Goal: Transaction & Acquisition: Purchase product/service

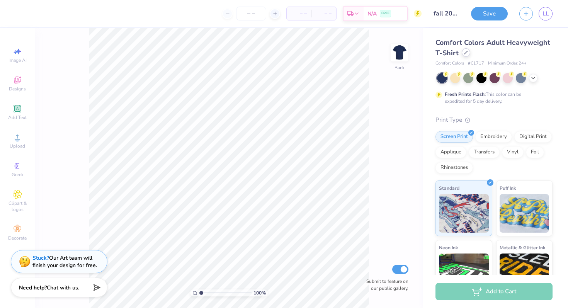
click at [464, 55] on div at bounding box center [466, 52] width 9 height 9
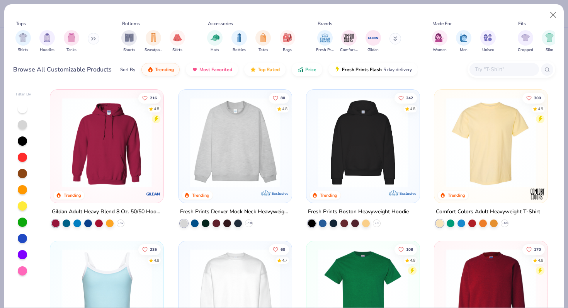
click at [234, 165] on img at bounding box center [235, 142] width 98 height 90
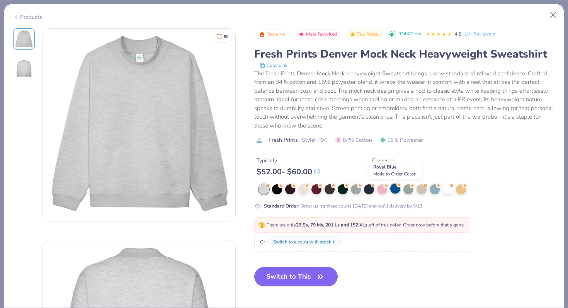
click at [394, 190] on div at bounding box center [396, 189] width 10 height 10
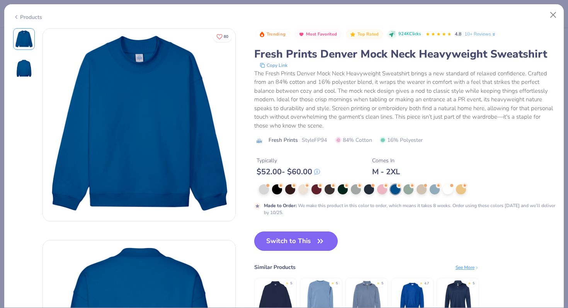
click at [294, 244] on button "Switch to This" at bounding box center [296, 241] width 84 height 19
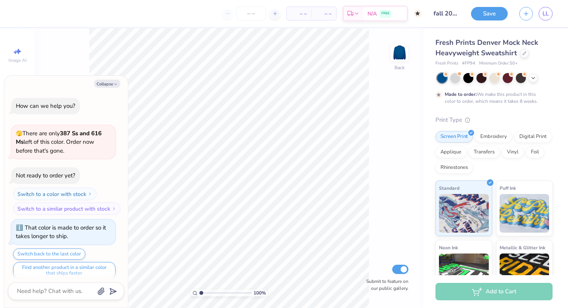
scroll to position [6, 0]
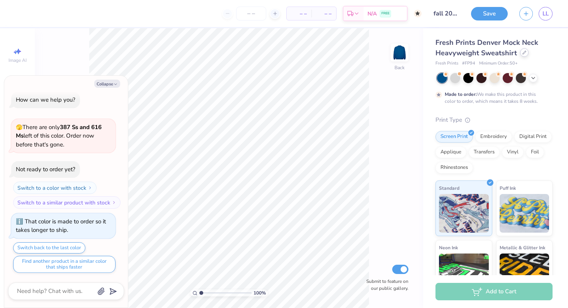
click at [524, 55] on div at bounding box center [525, 52] width 9 height 9
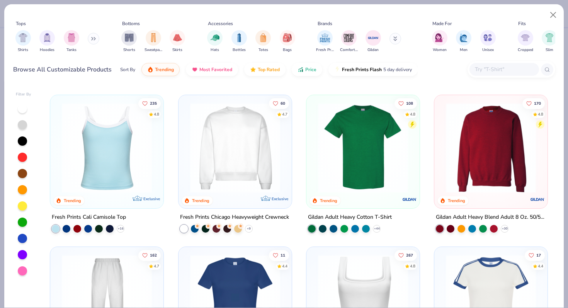
scroll to position [131, 0]
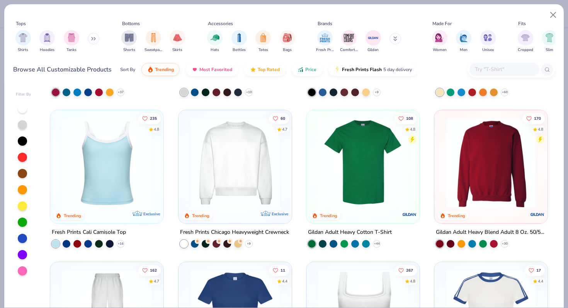
click at [238, 185] on img at bounding box center [235, 163] width 98 height 90
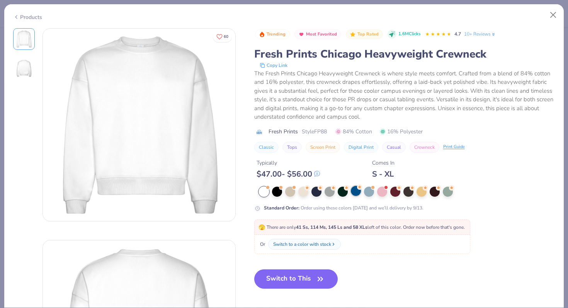
click at [356, 195] on div at bounding box center [356, 191] width 10 height 10
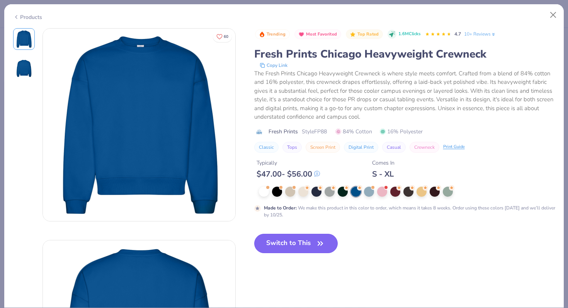
click at [297, 242] on button "Switch to This" at bounding box center [296, 243] width 84 height 19
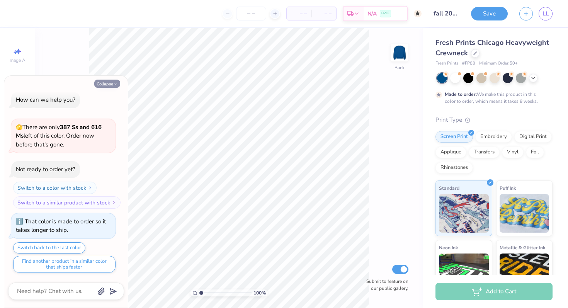
click at [109, 82] on button "Collapse" at bounding box center [107, 84] width 26 height 8
type textarea "x"
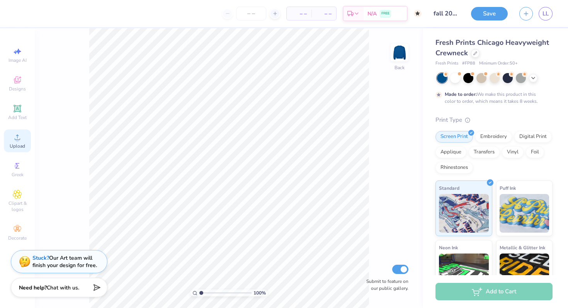
click at [17, 143] on span "Upload" at bounding box center [17, 146] width 15 height 6
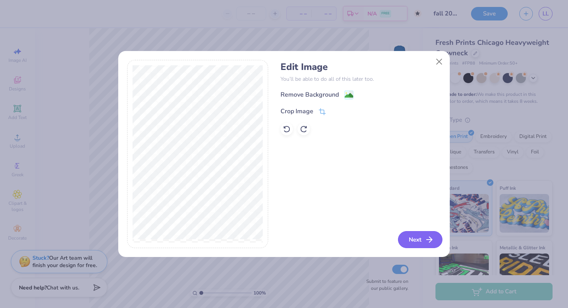
click at [421, 242] on button "Next" at bounding box center [420, 239] width 44 height 17
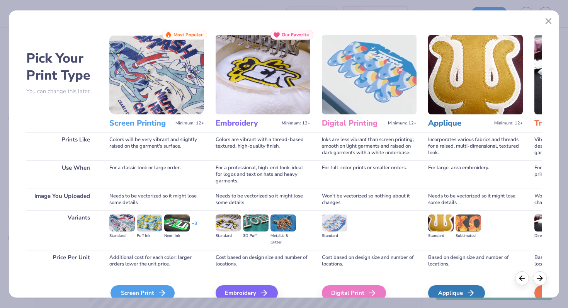
click at [155, 295] on div "Screen Print" at bounding box center [143, 292] width 64 height 15
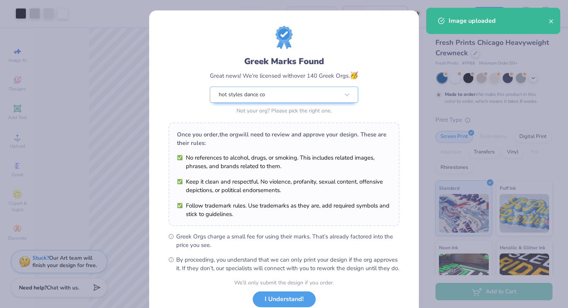
click at [245, 138] on body "Art colors – – Per Item – – Total Est. Delivery N/A FREE Design Title fall 2025…" at bounding box center [284, 154] width 568 height 308
type input "7.12"
type input "6.21"
type input "3.96"
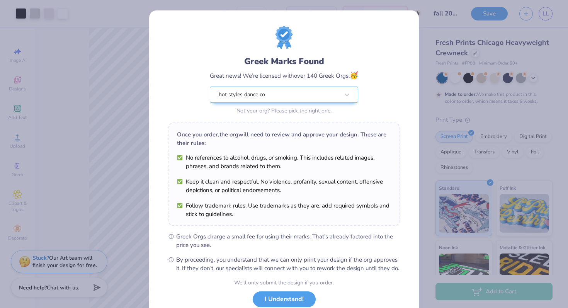
scroll to position [54, 0]
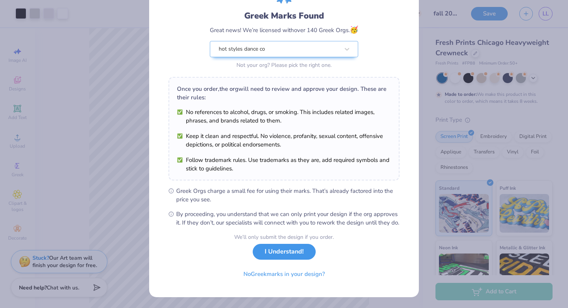
click at [279, 252] on button "I Understand!" at bounding box center [284, 252] width 63 height 16
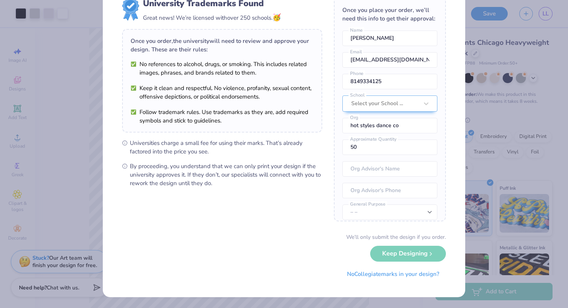
scroll to position [0, 0]
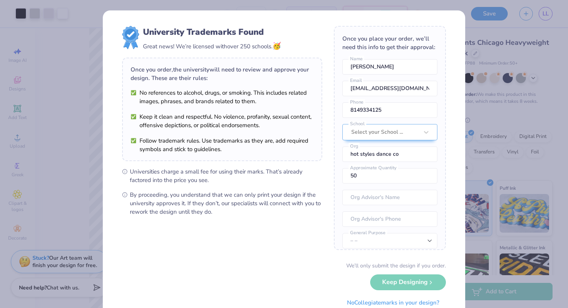
click at [322, 10] on div "University Trademarks Found Great news! We’re licensed with over 250 schools. 🥳…" at bounding box center [284, 168] width 364 height 316
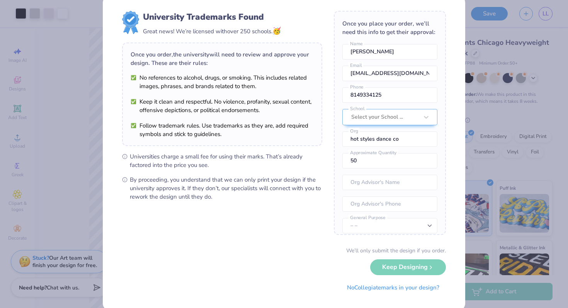
scroll to position [28, 0]
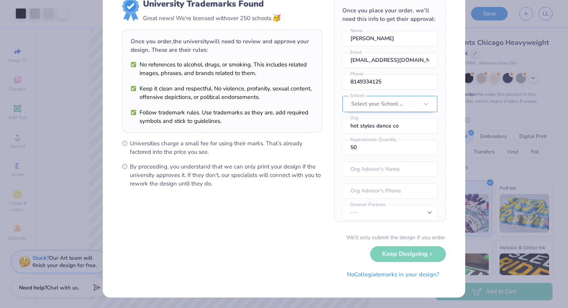
click at [380, 100] on div at bounding box center [385, 104] width 67 height 10
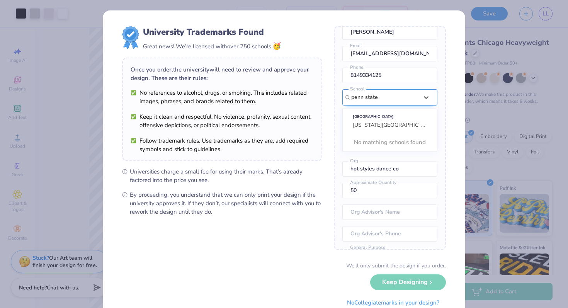
scroll to position [0, 0]
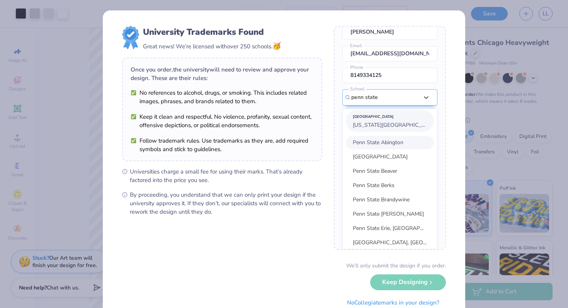
click at [394, 123] on span "[US_STATE][GEOGRAPHIC_DATA], The" at bounding box center [401, 124] width 96 height 7
type input "penn state"
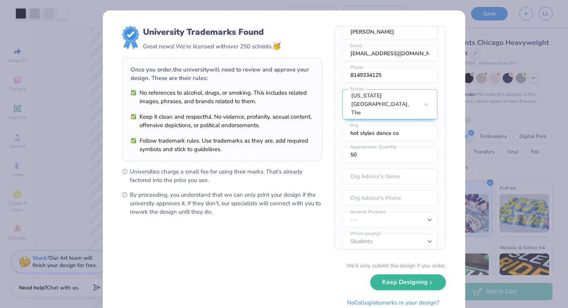
scroll to position [34, 0]
click at [404, 129] on input "hot styles dance co" at bounding box center [390, 133] width 95 height 15
type input "h"
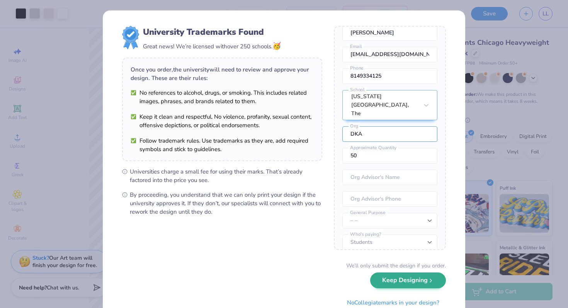
type input "DKA"
click at [413, 277] on button "Keep Designing" at bounding box center [408, 281] width 76 height 16
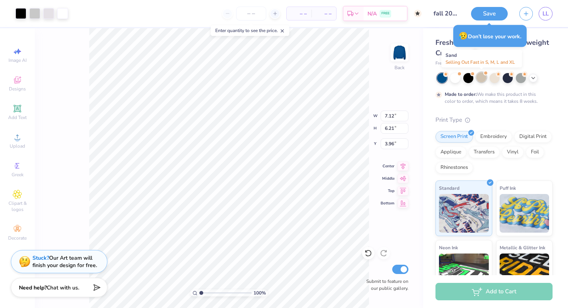
click at [482, 79] on div at bounding box center [482, 77] width 10 height 10
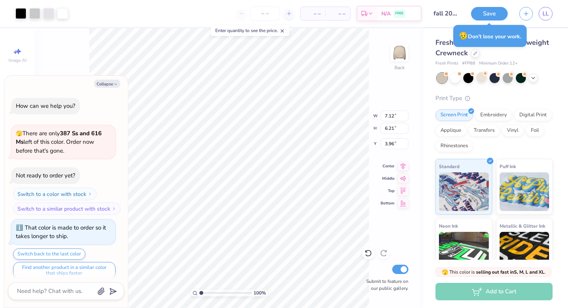
scroll to position [131, 0]
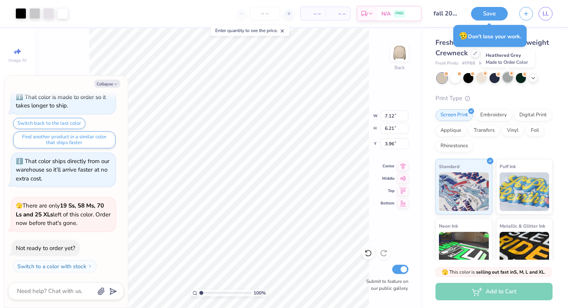
click at [510, 80] on div at bounding box center [508, 77] width 10 height 10
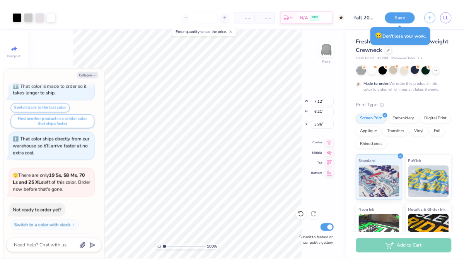
scroll to position [195, 0]
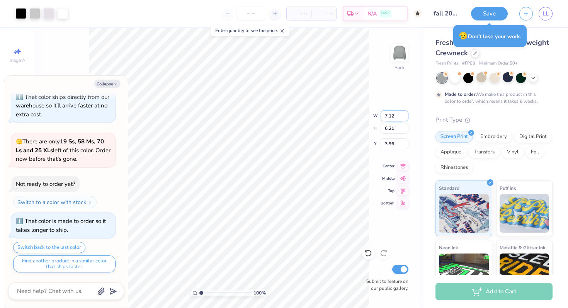
type textarea "x"
type input "4.77"
type textarea "x"
type input "8.10"
type input "7.60"
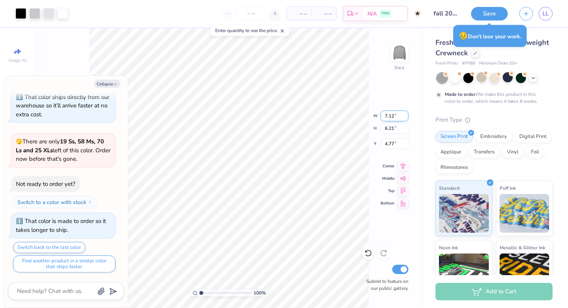
type input "4.07"
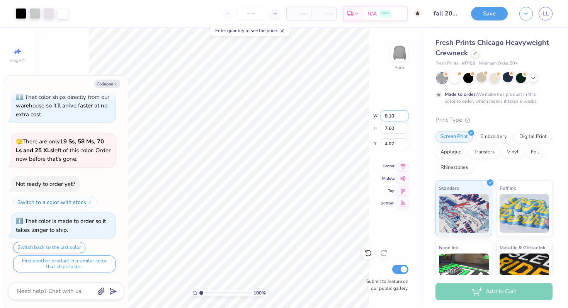
type textarea "x"
type input "7.48"
type input "7.02"
type input "4.19"
type textarea "x"
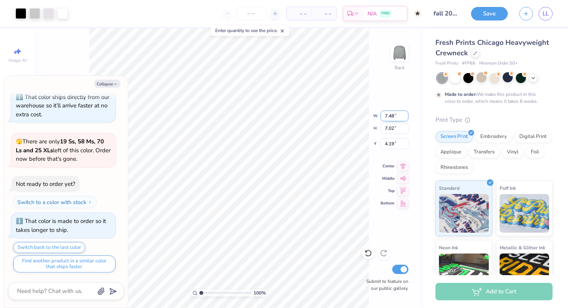
type input "4.14"
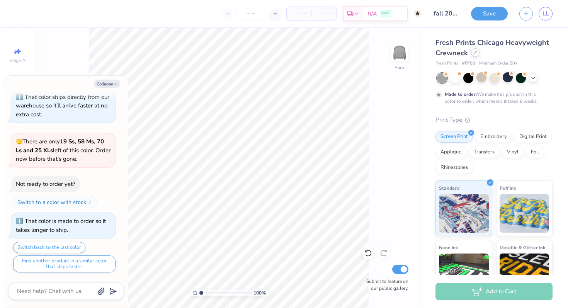
click at [474, 52] on icon at bounding box center [476, 53] width 4 height 4
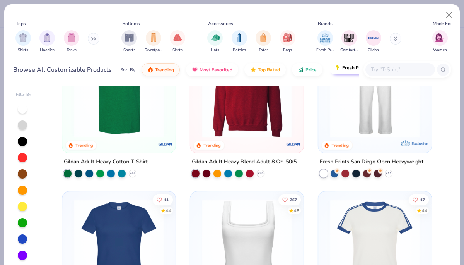
scroll to position [346, 0]
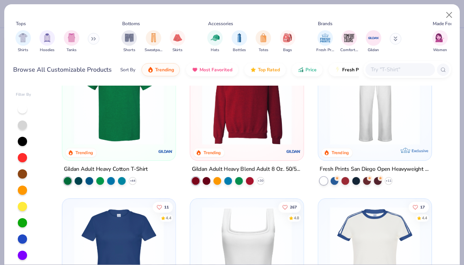
click at [368, 126] on img at bounding box center [375, 99] width 98 height 90
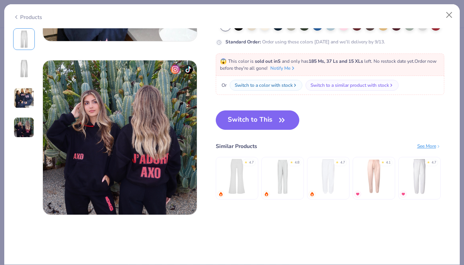
scroll to position [497, 0]
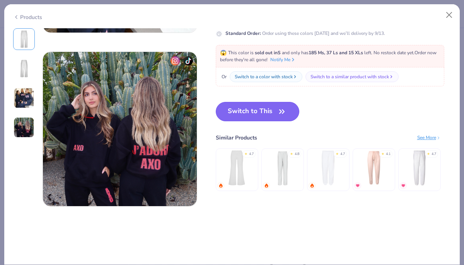
click at [272, 108] on button "Switch to This" at bounding box center [258, 111] width 84 height 19
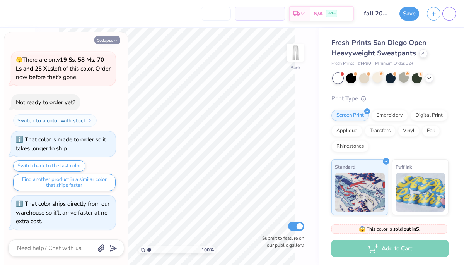
click at [106, 39] on button "Collapse" at bounding box center [107, 40] width 26 height 8
type textarea "x"
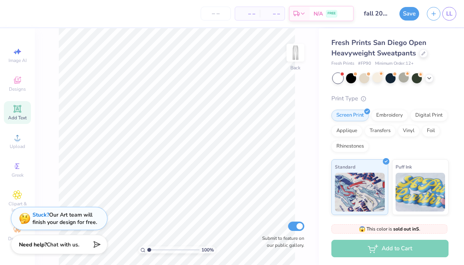
click at [16, 114] on span "Add Text" at bounding box center [17, 117] width 19 height 6
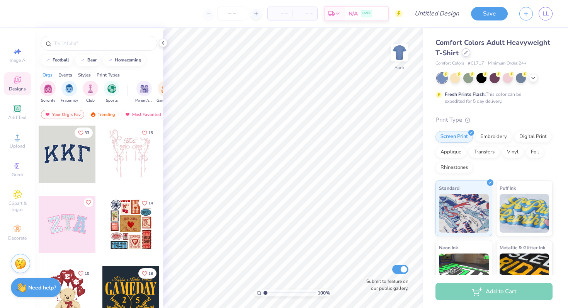
click at [466, 54] on icon at bounding box center [466, 53] width 4 height 4
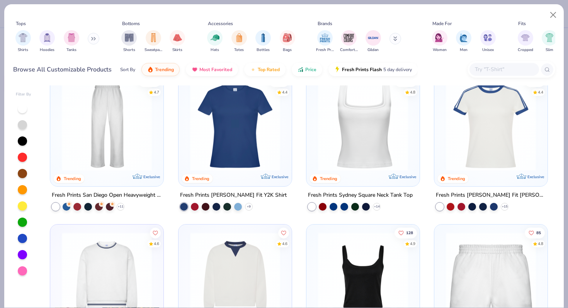
scroll to position [323, 0]
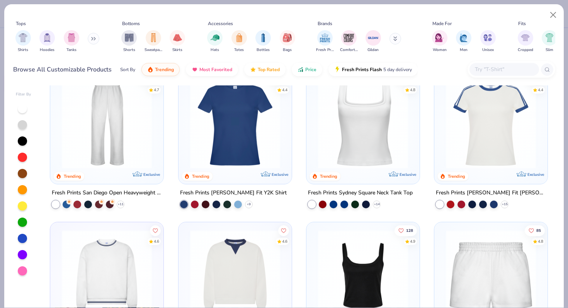
click at [118, 138] on img at bounding box center [107, 123] width 98 height 90
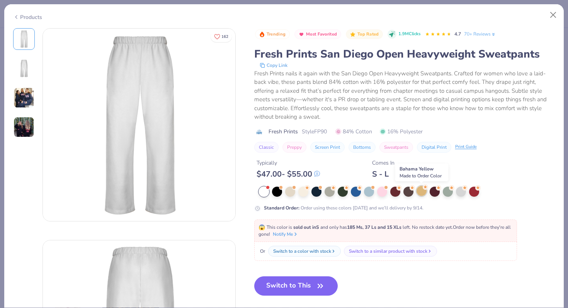
click at [421, 192] on div at bounding box center [422, 191] width 10 height 10
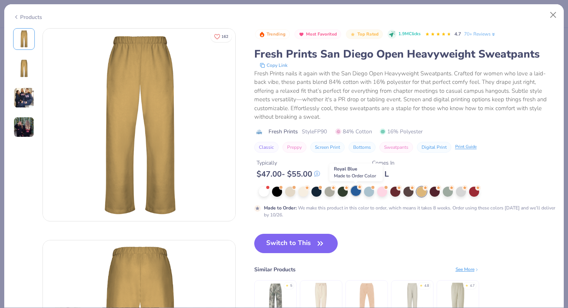
click at [357, 193] on div at bounding box center [356, 191] width 10 height 10
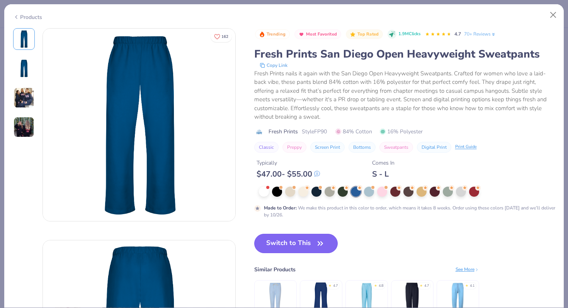
click at [298, 244] on button "Switch to This" at bounding box center [296, 243] width 84 height 19
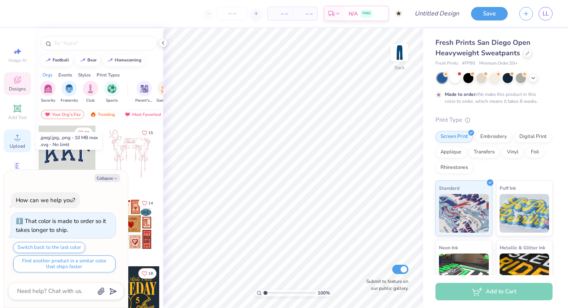
click at [11, 139] on div "Upload" at bounding box center [17, 141] width 27 height 23
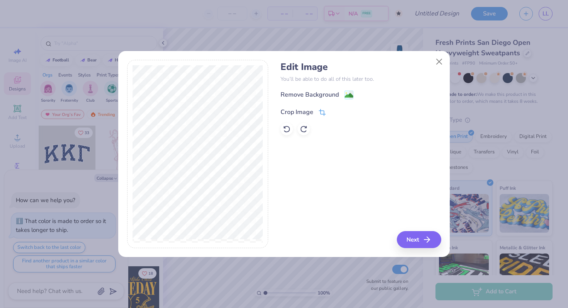
click at [321, 113] on icon at bounding box center [322, 112] width 7 height 7
click at [423, 237] on div "Edit Image You’ll be able to do all of this later too. Remove Background Crop I…" at bounding box center [361, 154] width 160 height 189
click at [424, 242] on div "Edit Image You’ll be able to do all of this later too. Remove Background Crop I…" at bounding box center [361, 154] width 160 height 189
click at [335, 111] on icon at bounding box center [335, 111] width 5 height 5
click at [425, 244] on icon "button" at bounding box center [429, 239] width 9 height 9
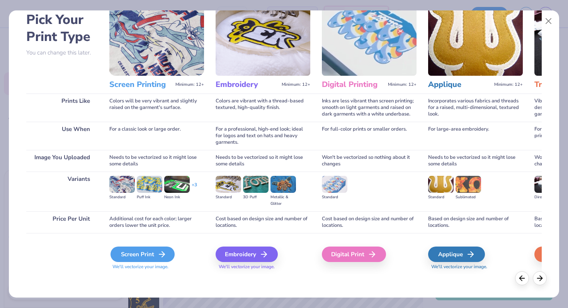
click at [151, 256] on div "Screen Print" at bounding box center [143, 254] width 64 height 15
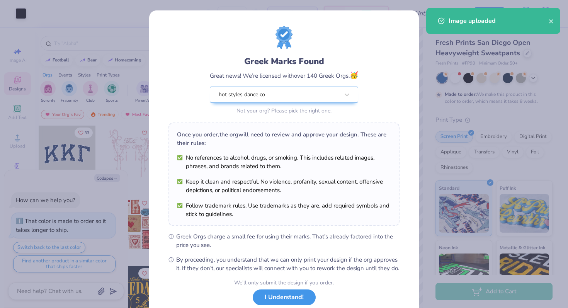
click at [302, 302] on button "I Understand!" at bounding box center [284, 298] width 63 height 16
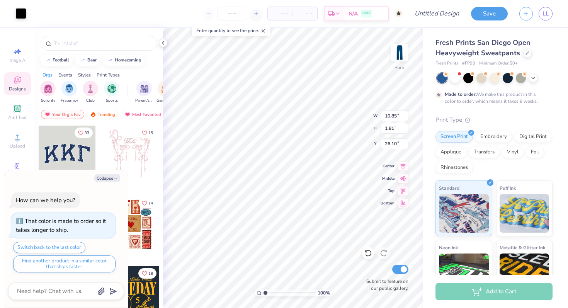
type textarea "x"
type input "8.28"
type input "1.38"
type textarea "x"
type input "6.01"
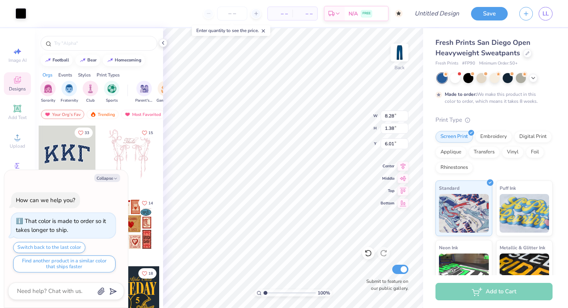
type textarea "x"
type input "6.65"
type textarea "x"
type input "1.34"
type input "8.29"
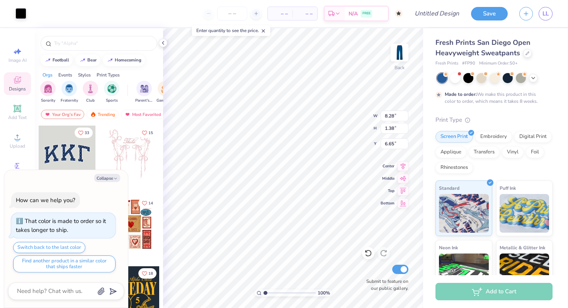
type input "3.20"
type textarea "x"
type input "8.28"
type input "1.36"
type input "6.66"
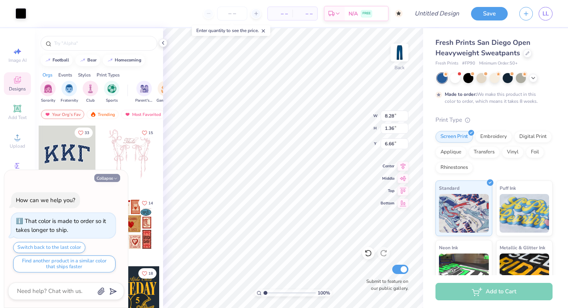
click at [110, 179] on button "Collapse" at bounding box center [107, 178] width 26 height 8
type textarea "x"
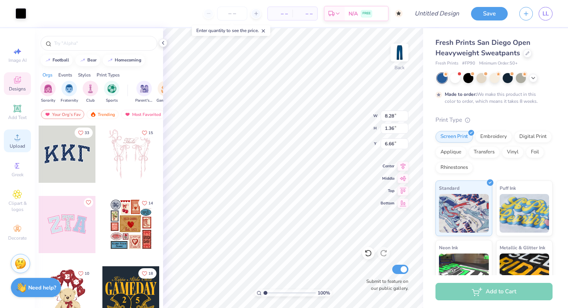
click at [17, 143] on span "Upload" at bounding box center [17, 146] width 15 height 6
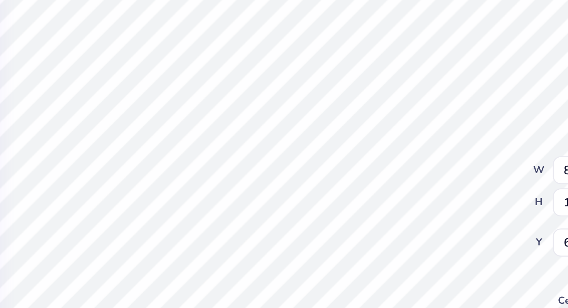
type input "6.67"
type input "7.17"
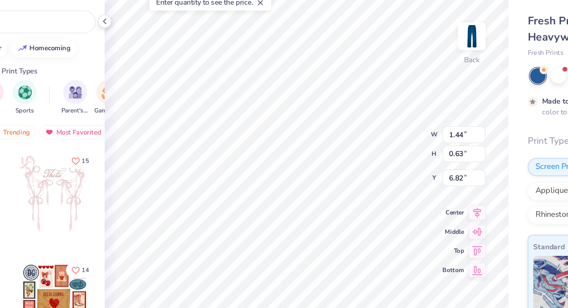
type input "7.15"
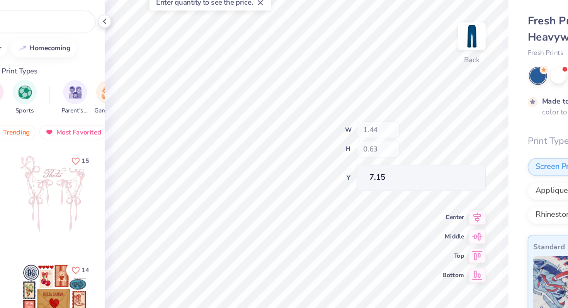
type input "2.95"
type input "1.35"
type input "6.67"
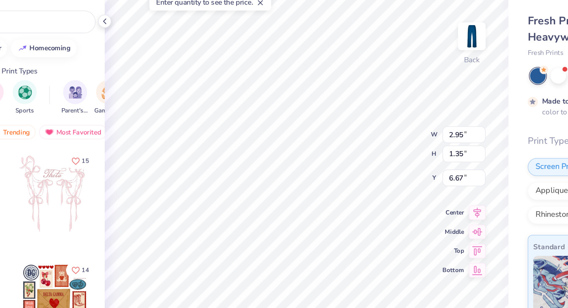
type input "1.44"
type input "0.63"
type input "6.82"
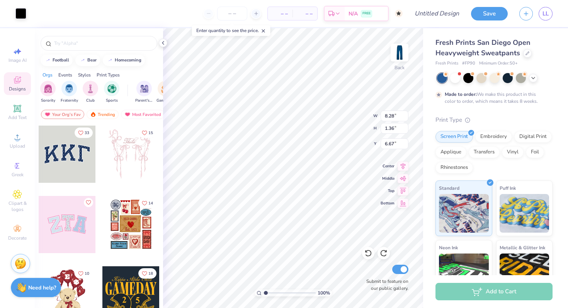
type input "1.27"
type textarea "x"
type input "1.46"
type textarea "x"
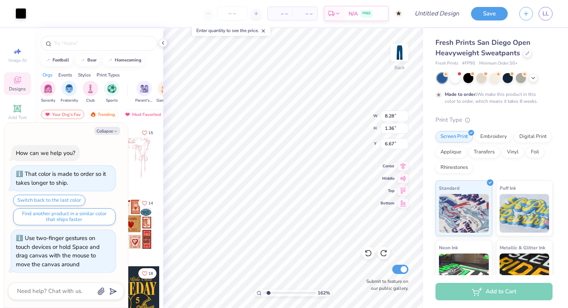
type input "1.62"
drag, startPoint x: 264, startPoint y: 293, endPoint x: 269, endPoint y: 292, distance: 4.9
click at [268, 292] on input "range" at bounding box center [290, 293] width 52 height 7
click at [298, 120] on li "Cut" at bounding box center [301, 117] width 61 height 15
click at [102, 130] on button "Collapse" at bounding box center [107, 131] width 26 height 8
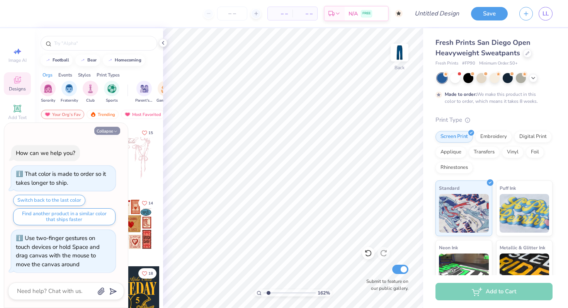
type textarea "x"
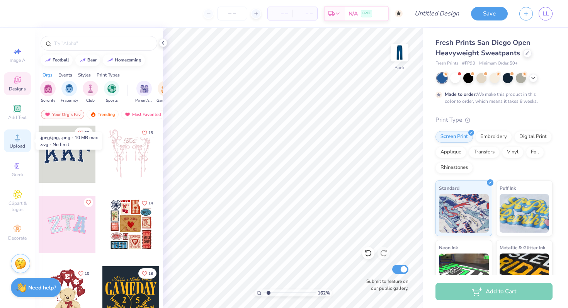
click at [19, 138] on icon at bounding box center [17, 137] width 9 height 9
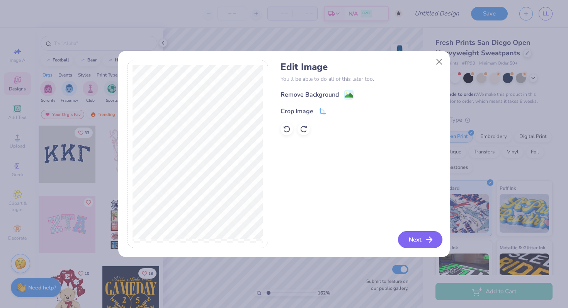
click at [425, 236] on icon "button" at bounding box center [429, 239] width 9 height 9
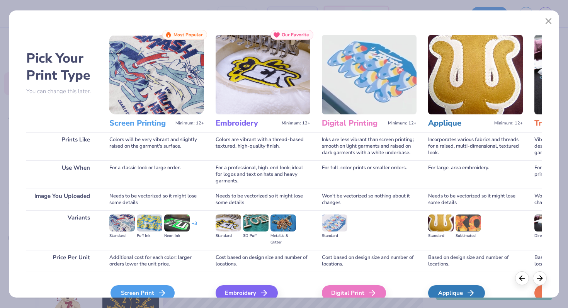
click at [152, 290] on div "Screen Print" at bounding box center [143, 292] width 64 height 15
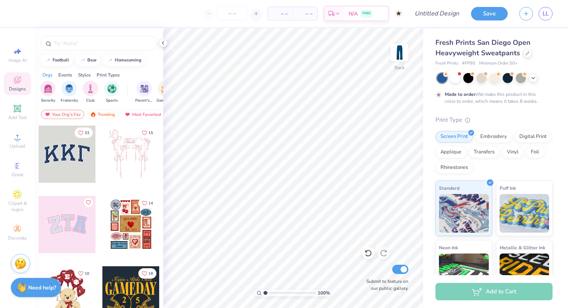
drag, startPoint x: 268, startPoint y: 293, endPoint x: 259, endPoint y: 293, distance: 8.5
type input "1"
click at [264, 293] on input "range" at bounding box center [290, 293] width 52 height 7
click at [15, 201] on span "Clipart & logos" at bounding box center [17, 206] width 27 height 12
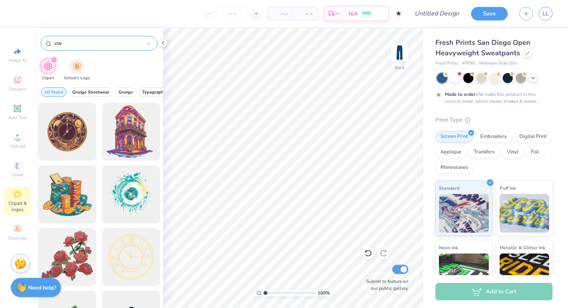
type input "star"
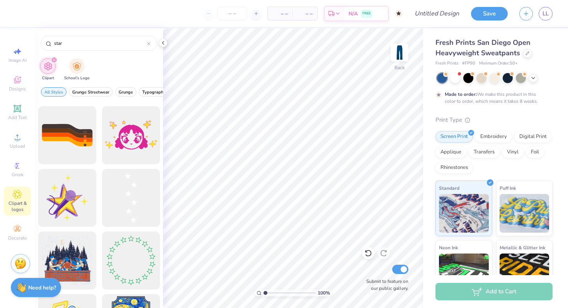
scroll to position [816, 0]
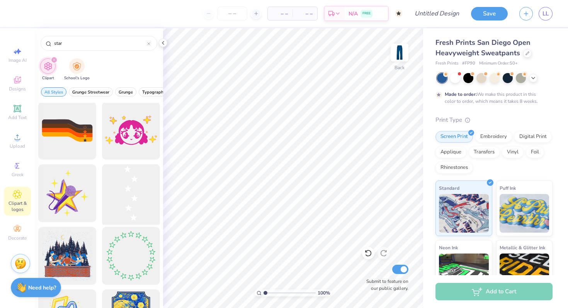
click at [136, 196] on div at bounding box center [131, 194] width 64 height 64
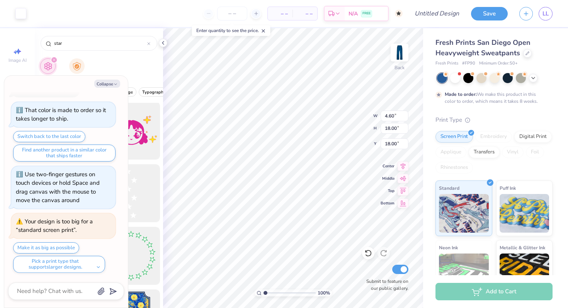
scroll to position [81, 0]
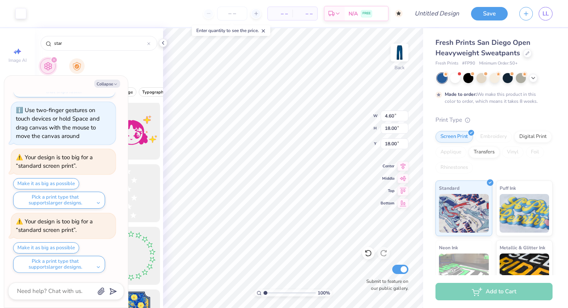
type textarea "x"
type input "2.18"
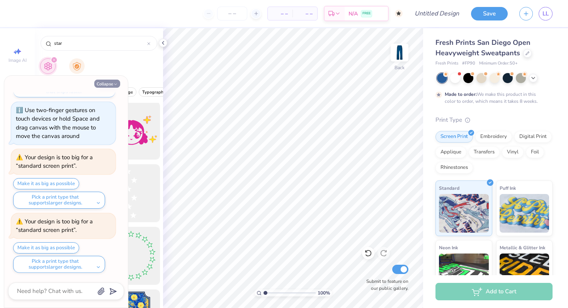
click at [104, 85] on button "Collapse" at bounding box center [107, 84] width 26 height 8
type textarea "x"
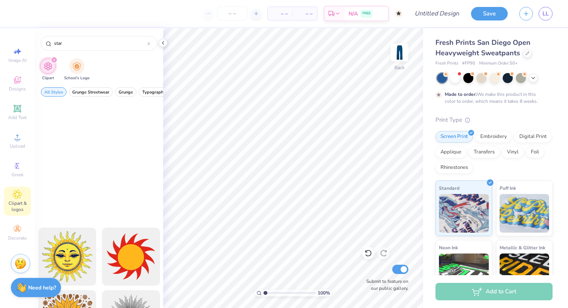
scroll to position [3613, 0]
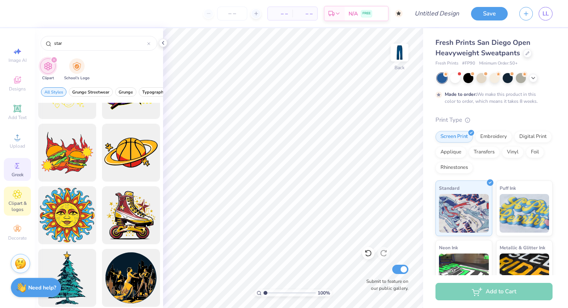
click at [17, 171] on div "Greek" at bounding box center [17, 169] width 27 height 23
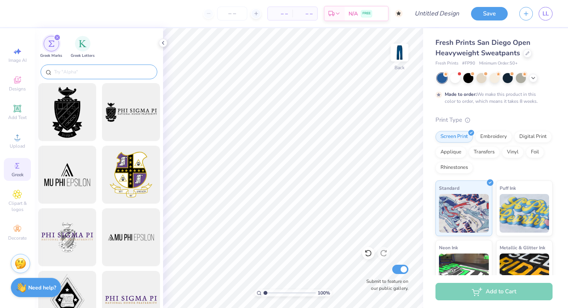
click at [80, 71] on input "text" at bounding box center [102, 72] width 99 height 8
click at [22, 79] on icon at bounding box center [17, 79] width 9 height 9
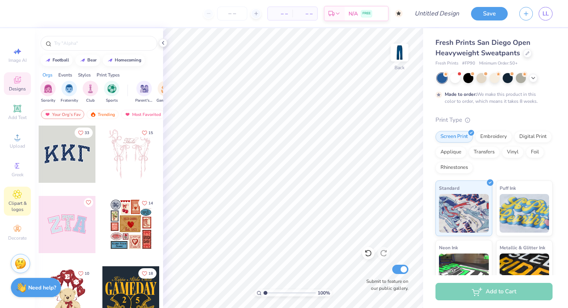
click at [14, 201] on span "Clipart & logos" at bounding box center [17, 206] width 27 height 12
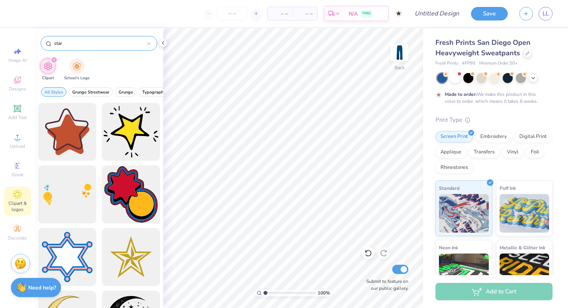
click at [149, 44] on icon at bounding box center [149, 44] width 2 height 2
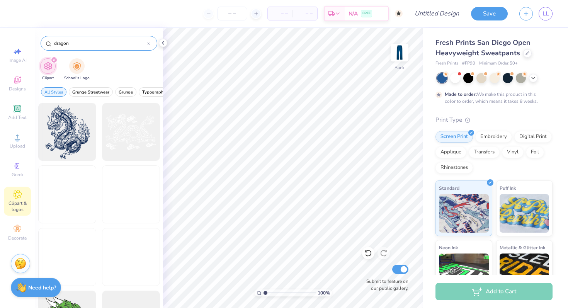
type input "dragon"
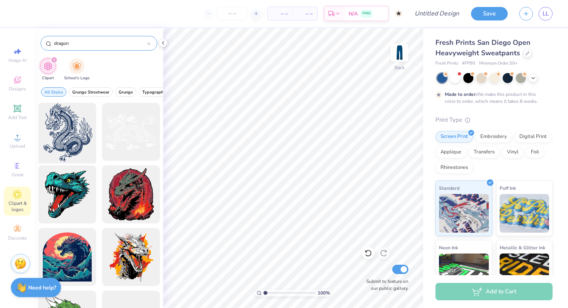
click at [77, 127] on div at bounding box center [67, 132] width 64 height 64
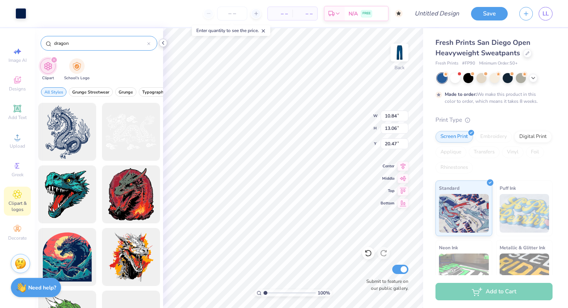
click at [164, 43] on icon at bounding box center [163, 43] width 6 height 6
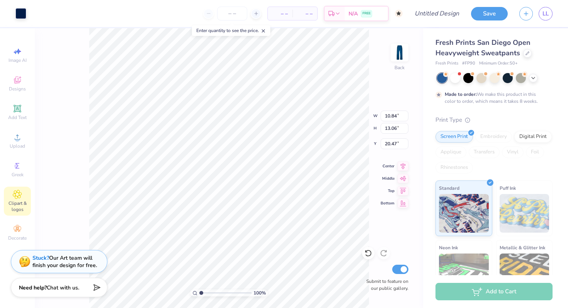
type input "7.31"
type input "8.81"
type input "2.05"
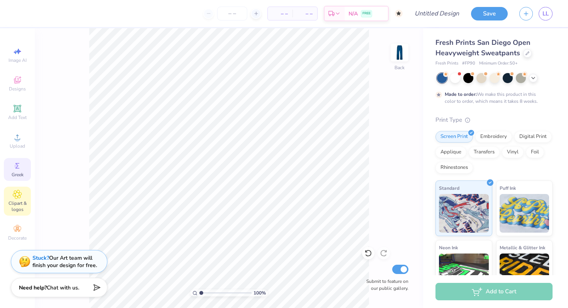
click at [15, 169] on icon at bounding box center [17, 165] width 9 height 9
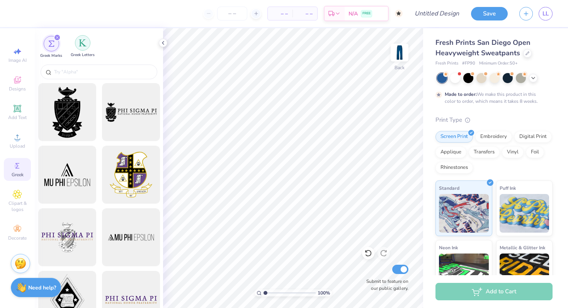
click at [87, 41] on div "filter for Greek Letters" at bounding box center [82, 42] width 15 height 15
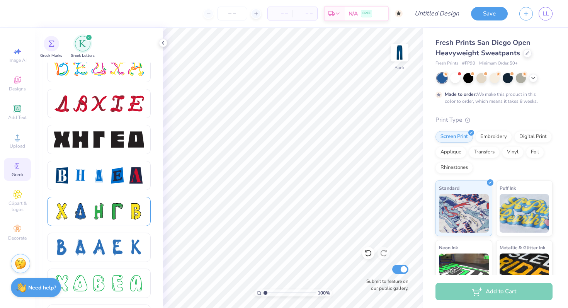
scroll to position [945, 0]
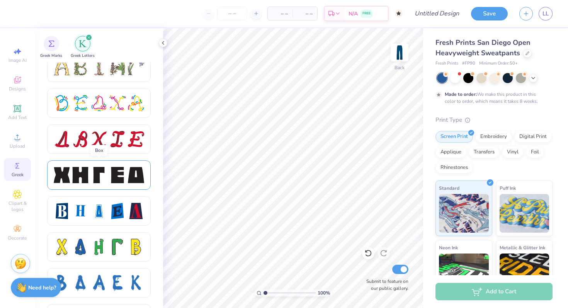
click at [99, 169] on div at bounding box center [99, 175] width 16 height 16
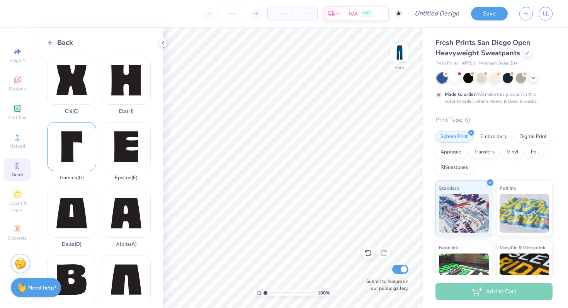
scroll to position [32, 0]
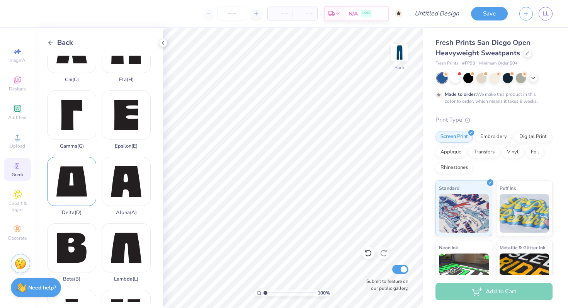
click at [73, 185] on div "Delta ( D )" at bounding box center [71, 186] width 49 height 59
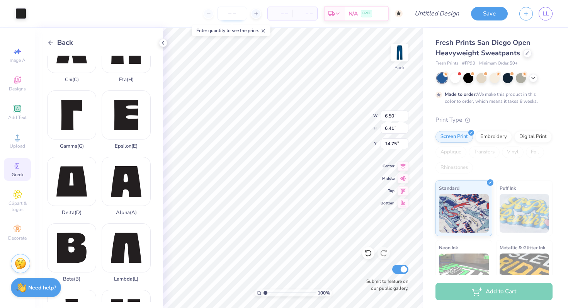
click at [232, 13] on input "number" at bounding box center [232, 14] width 30 height 14
type input "14.76"
click at [20, 7] on div at bounding box center [20, 12] width 11 height 11
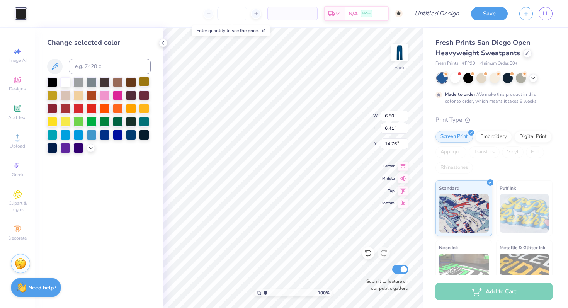
click at [143, 83] on div at bounding box center [144, 82] width 10 height 10
type input "5.25"
type input "5.18"
type input "24.88"
click at [159, 99] on div "Change selected color" at bounding box center [99, 168] width 128 height 280
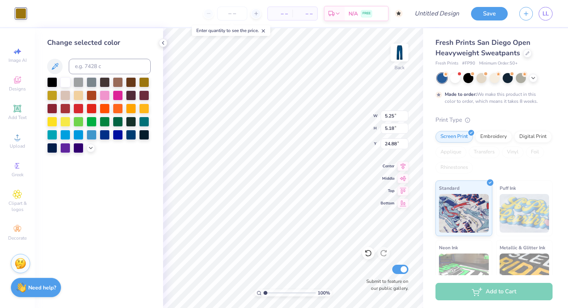
click at [102, 18] on div "– – Per Item – – Total Est. Delivery N/A FREE" at bounding box center [217, 13] width 371 height 27
click at [165, 42] on icon at bounding box center [163, 43] width 6 height 6
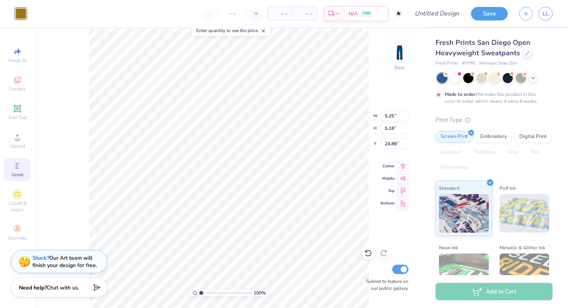
click at [12, 171] on div "Greek" at bounding box center [17, 169] width 27 height 23
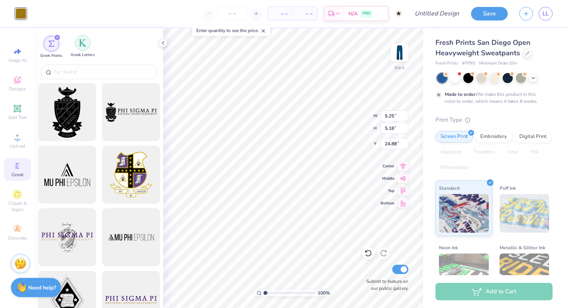
click at [85, 43] on img "filter for Greek Letters" at bounding box center [83, 43] width 8 height 8
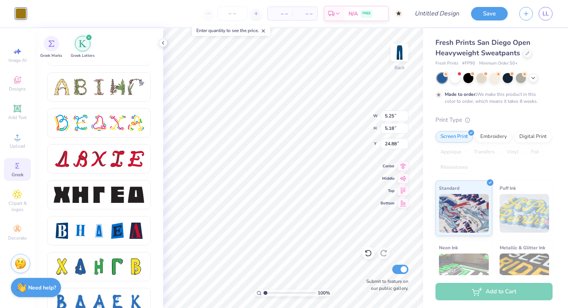
scroll to position [935, 0]
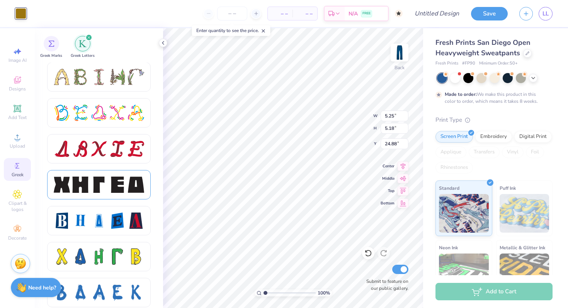
click at [87, 188] on div at bounding box center [80, 185] width 16 height 16
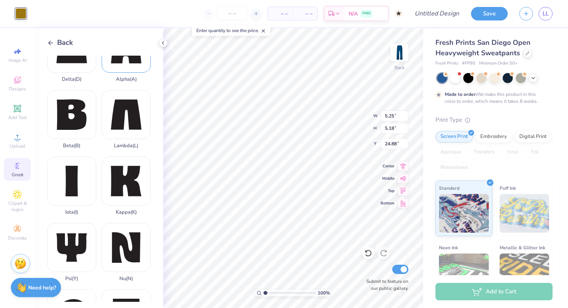
scroll to position [182, 0]
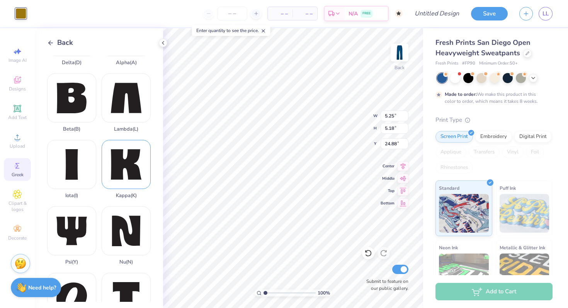
click at [122, 170] on div "Kappa ( K )" at bounding box center [126, 169] width 49 height 59
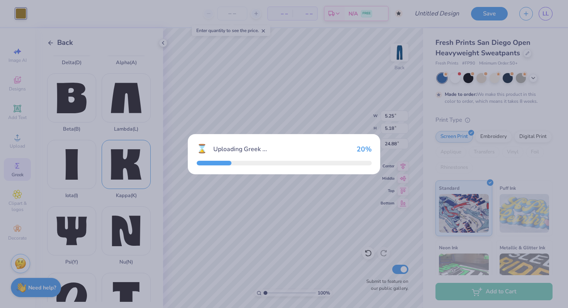
type input "6.45"
type input "6.41"
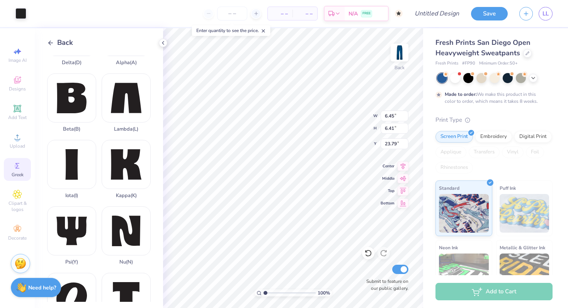
type input "33.13"
click at [22, 13] on div at bounding box center [20, 12] width 11 height 11
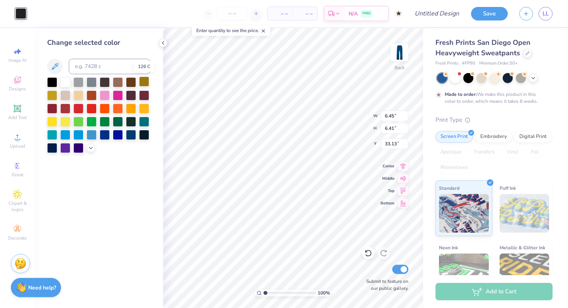
click at [145, 82] on div at bounding box center [144, 82] width 10 height 10
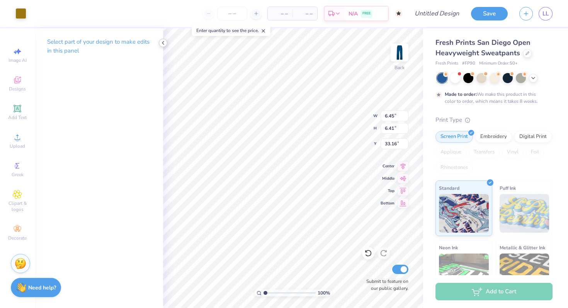
type input "4.81"
type input "4.79"
type input "5.25"
type input "5.18"
type input "24.88"
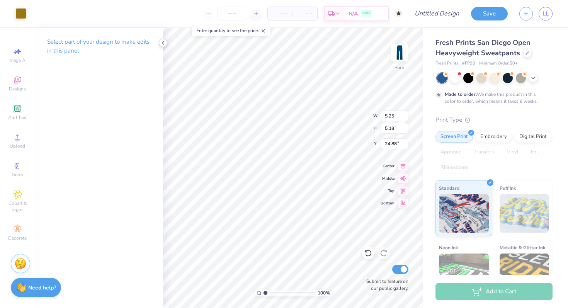
type input "4.60"
type input "4.54"
type input "27.85"
click at [163, 40] on icon at bounding box center [163, 43] width 6 height 6
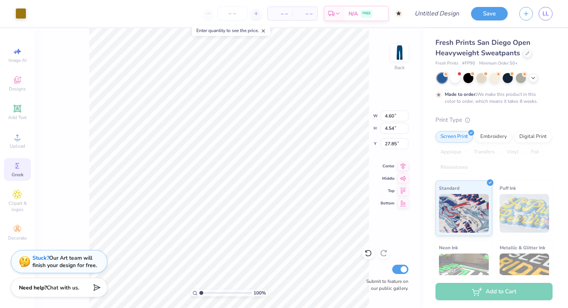
click at [17, 169] on icon at bounding box center [17, 165] width 9 height 9
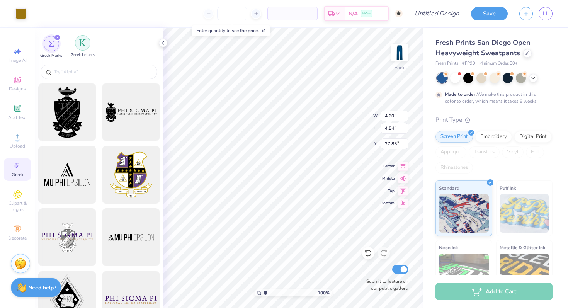
click at [81, 46] on img "filter for Greek Letters" at bounding box center [83, 43] width 8 height 8
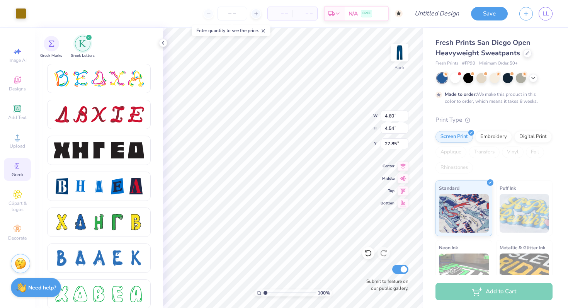
scroll to position [983, 0]
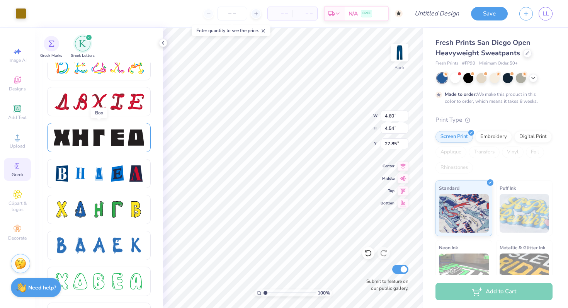
click at [101, 140] on div at bounding box center [99, 138] width 16 height 16
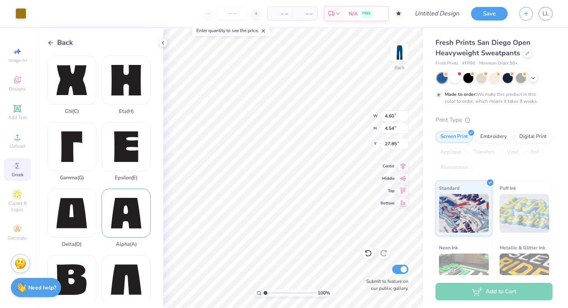
click at [119, 224] on div "Alpha ( A )" at bounding box center [126, 218] width 49 height 59
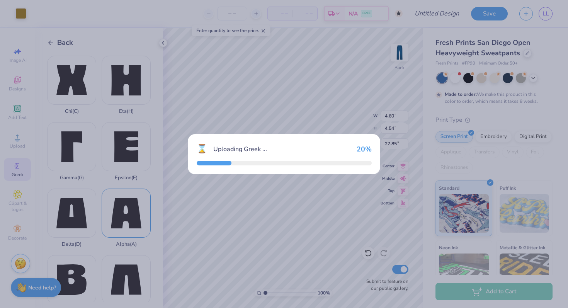
type input "6.38"
type input "6.42"
type input "23.79"
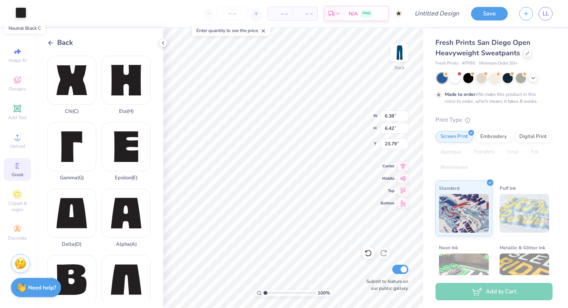
click at [18, 11] on div at bounding box center [20, 12] width 11 height 11
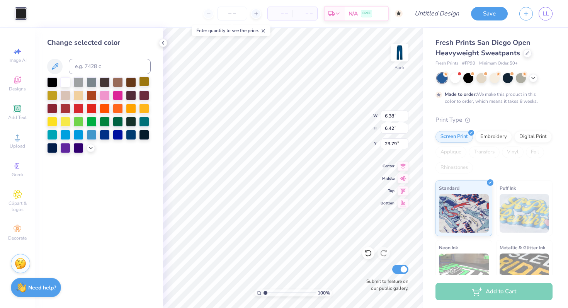
click at [145, 86] on div at bounding box center [144, 82] width 10 height 10
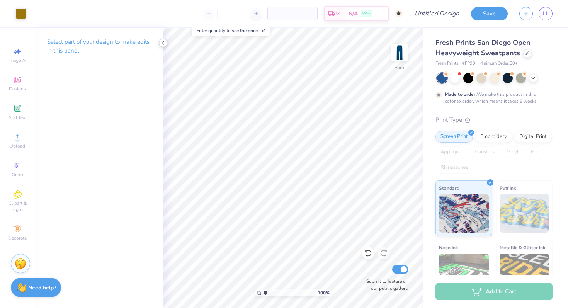
click at [163, 47] on div at bounding box center [163, 43] width 9 height 9
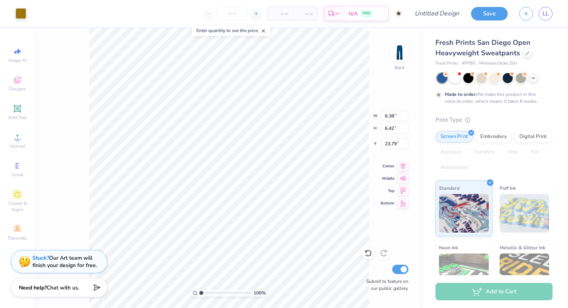
type input "39.19"
type input "5.05"
type input "5.08"
type input "38.84"
click at [545, 201] on img at bounding box center [525, 213] width 50 height 39
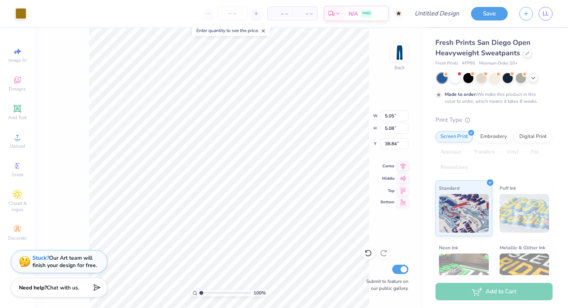
type input "4.60"
type input "4.54"
type input "27.85"
click at [502, 208] on img at bounding box center [525, 213] width 50 height 39
click at [457, 220] on img at bounding box center [464, 212] width 50 height 39
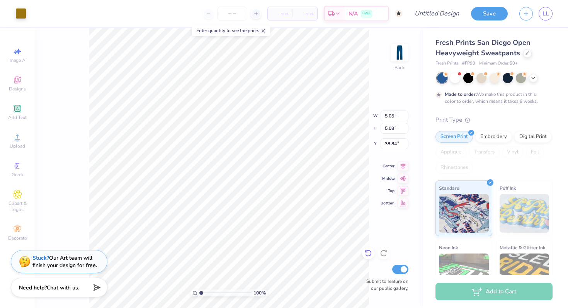
type input "42.70"
type input "4.81"
type input "4.79"
type input "36.95"
type input "4.60"
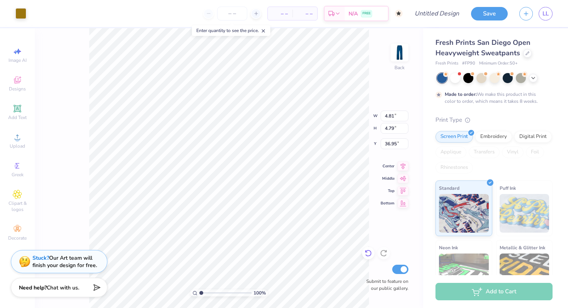
type input "4.54"
type input "31.28"
